Goal: Consume media (video, audio): Consume media (video, audio)

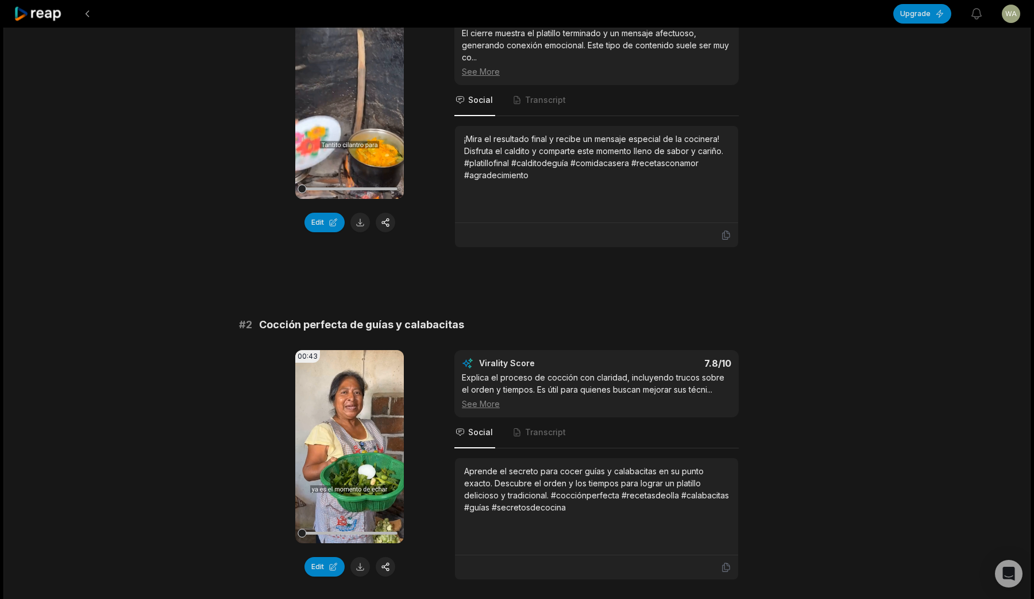
scroll to position [209, 0]
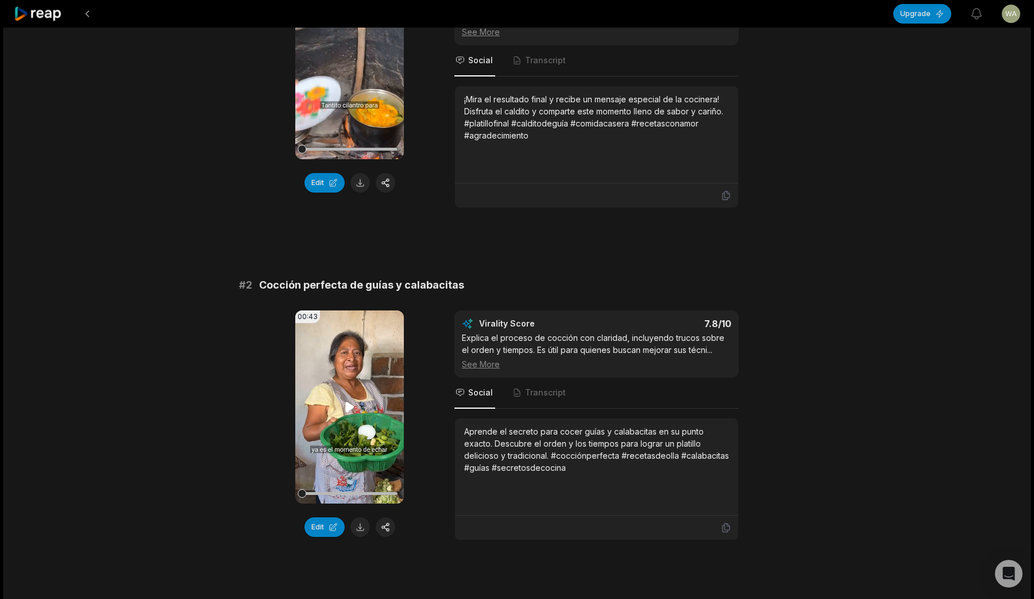
click at [364, 429] on video "Your browser does not support mp4 format." at bounding box center [349, 406] width 109 height 193
click at [365, 442] on video "Your browser does not support mp4 format." at bounding box center [349, 406] width 109 height 193
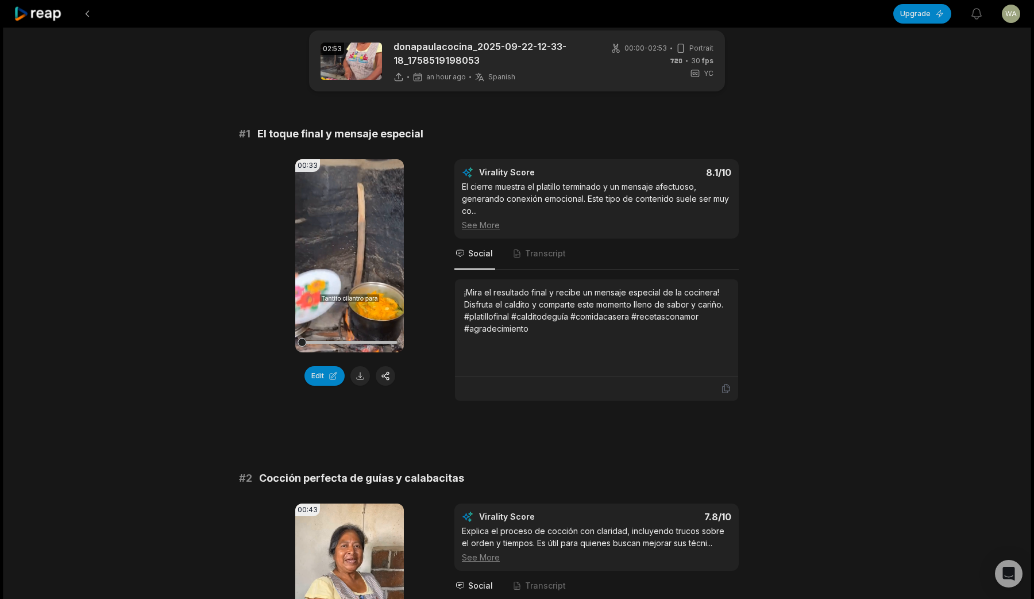
scroll to position [0, 0]
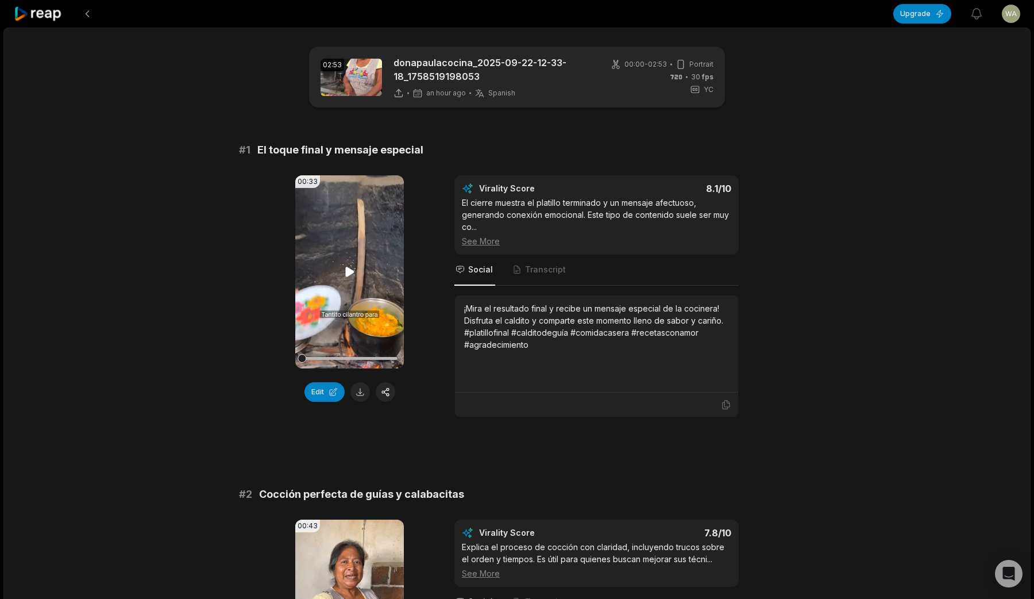
click at [372, 255] on video "Your browser does not support mp4 format." at bounding box center [349, 271] width 109 height 193
